Goal: Find specific page/section: Locate item on page

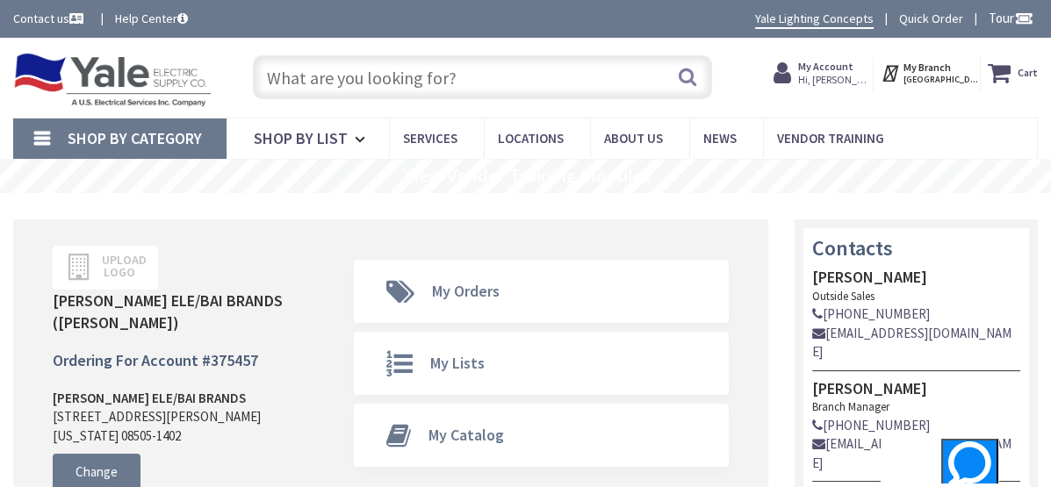
paste input "APPLETON AJA410"
type input "APPLETON AJA410"
click at [676, 72] on button "Search" at bounding box center [687, 76] width 23 height 39
